Goal: Task Accomplishment & Management: Complete application form

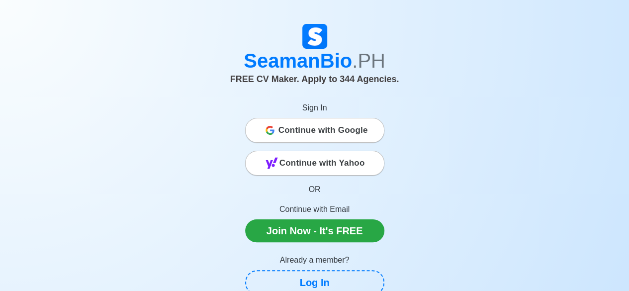
click at [319, 129] on span "Continue with Google" at bounding box center [322, 130] width 89 height 20
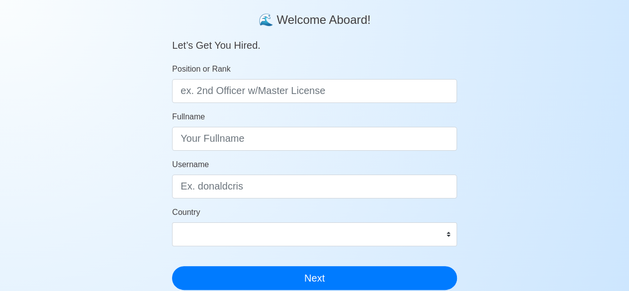
scroll to position [83, 0]
